Goal: Task Accomplishment & Management: Use online tool/utility

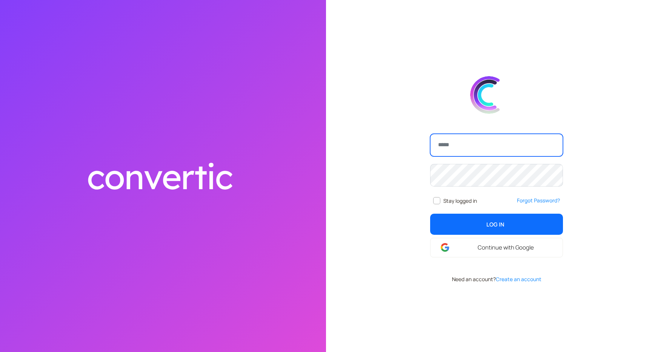
click at [464, 149] on input "email" at bounding box center [496, 145] width 133 height 23
type input "**********"
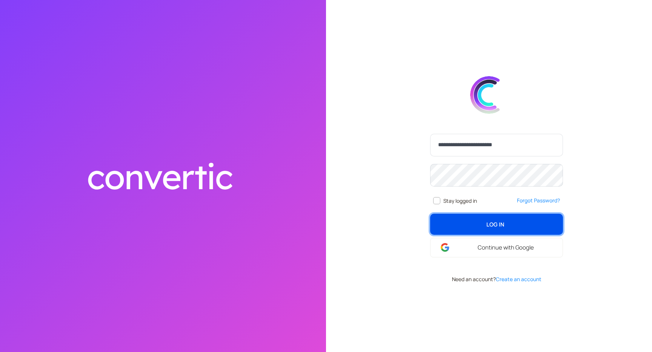
click at [487, 233] on button "Log In login" at bounding box center [496, 224] width 133 height 21
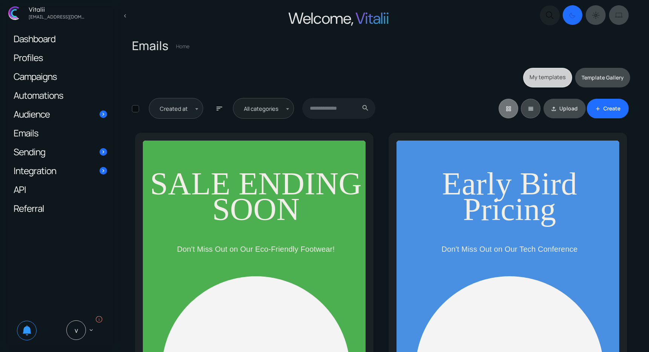
click at [35, 37] on span "Dashboard" at bounding box center [35, 39] width 42 height 8
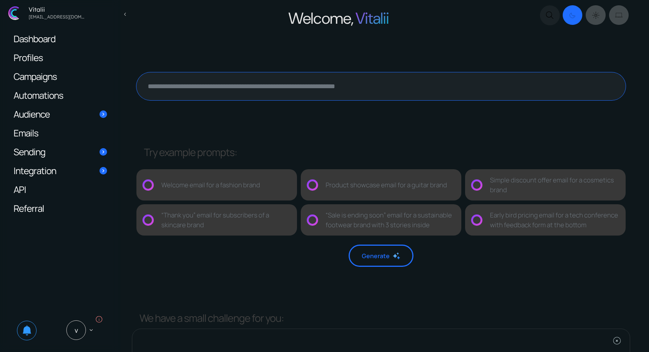
click at [175, 89] on textarea at bounding box center [380, 86] width 489 height 28
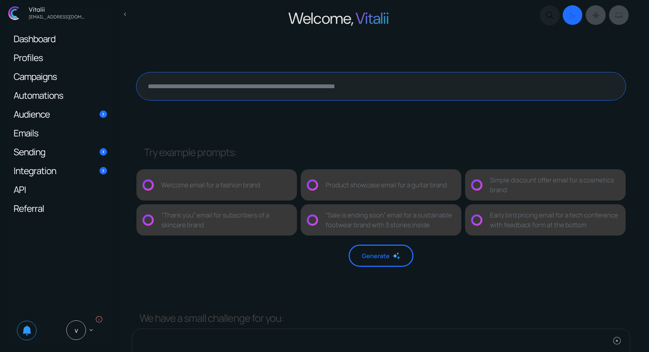
click at [171, 78] on textarea at bounding box center [380, 86] width 489 height 28
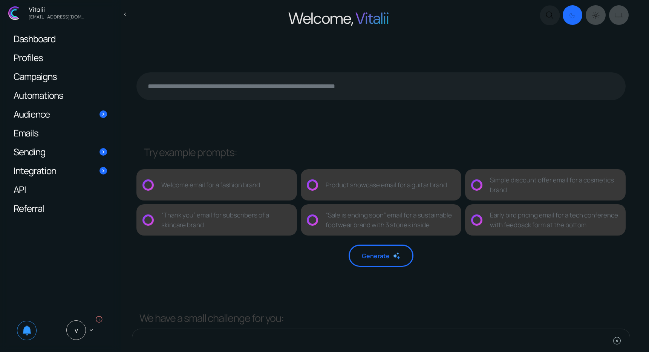
click at [182, 48] on div at bounding box center [381, 90] width 498 height 94
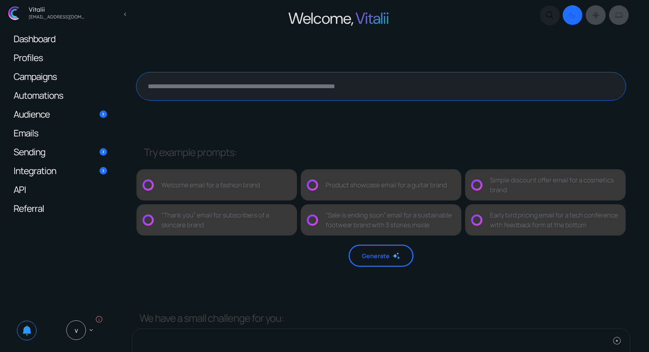
click at [178, 81] on textarea at bounding box center [380, 86] width 489 height 28
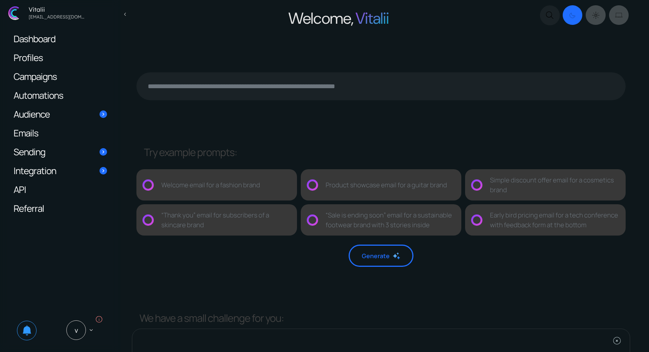
click at [180, 17] on h1 "Welcome, Vitalii" at bounding box center [339, 17] width 399 height 26
click at [180, 28] on h1 "Welcome, Vitalii" at bounding box center [339, 17] width 399 height 26
